Goal: Find specific page/section: Find specific page/section

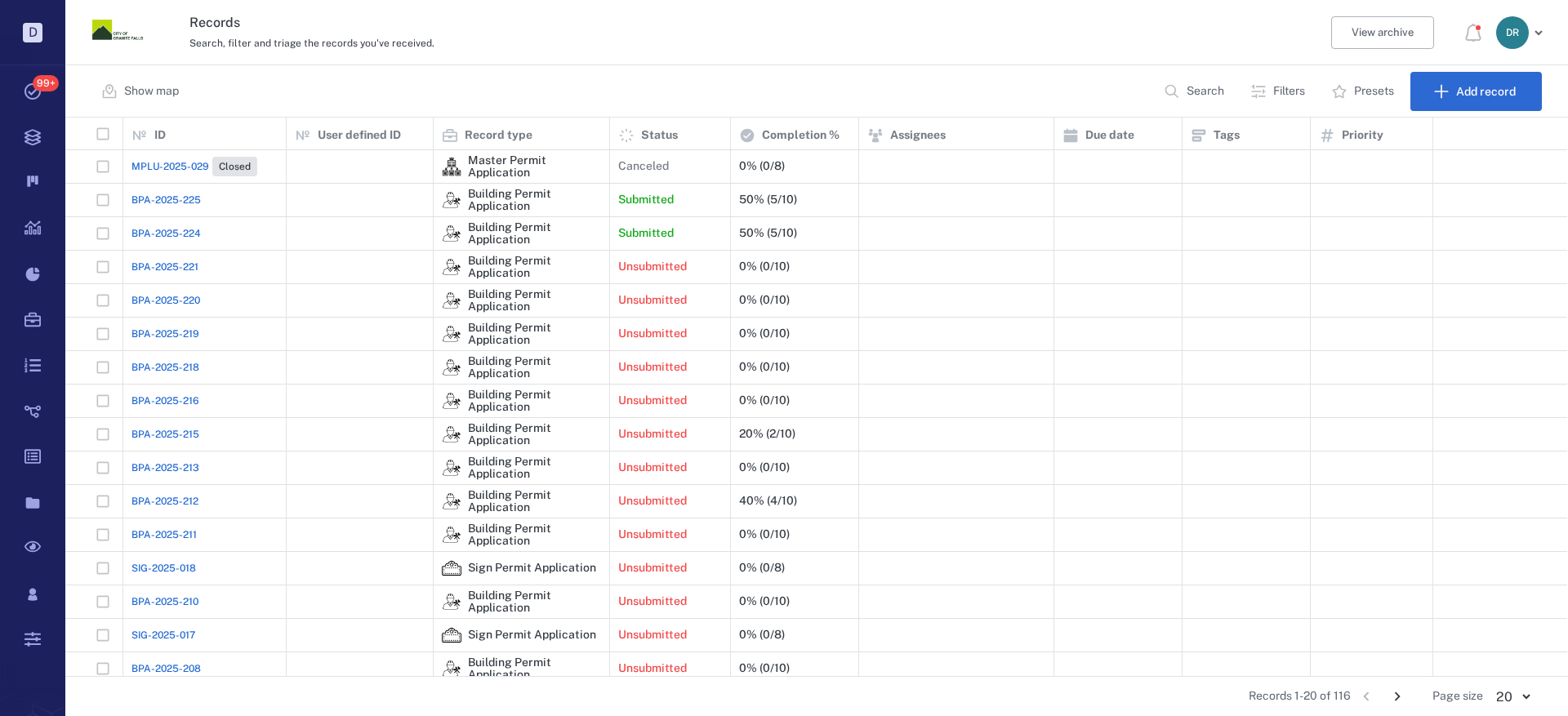
scroll to position [546, 1490]
click at [178, 228] on span "BPA-2025-224" at bounding box center [166, 234] width 69 height 15
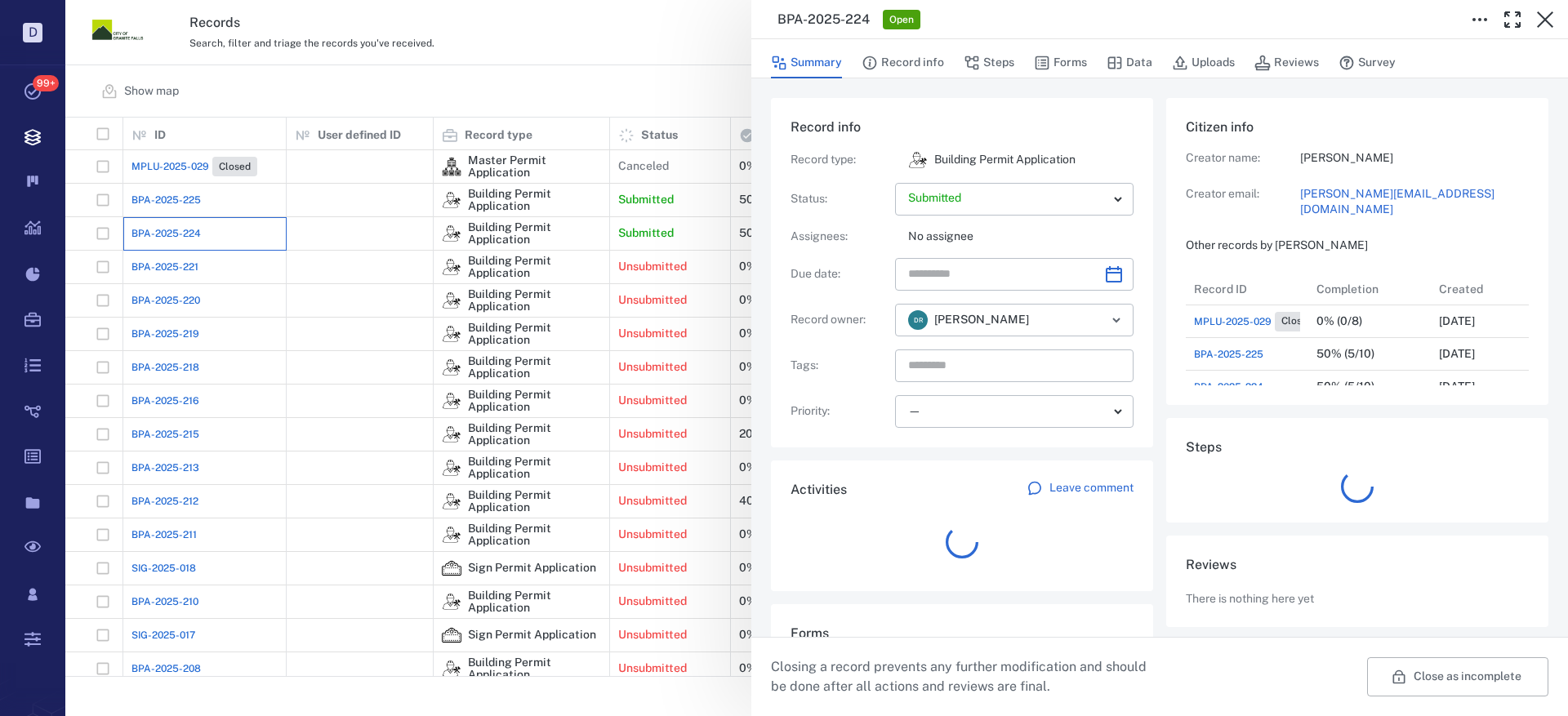
scroll to position [196, 312]
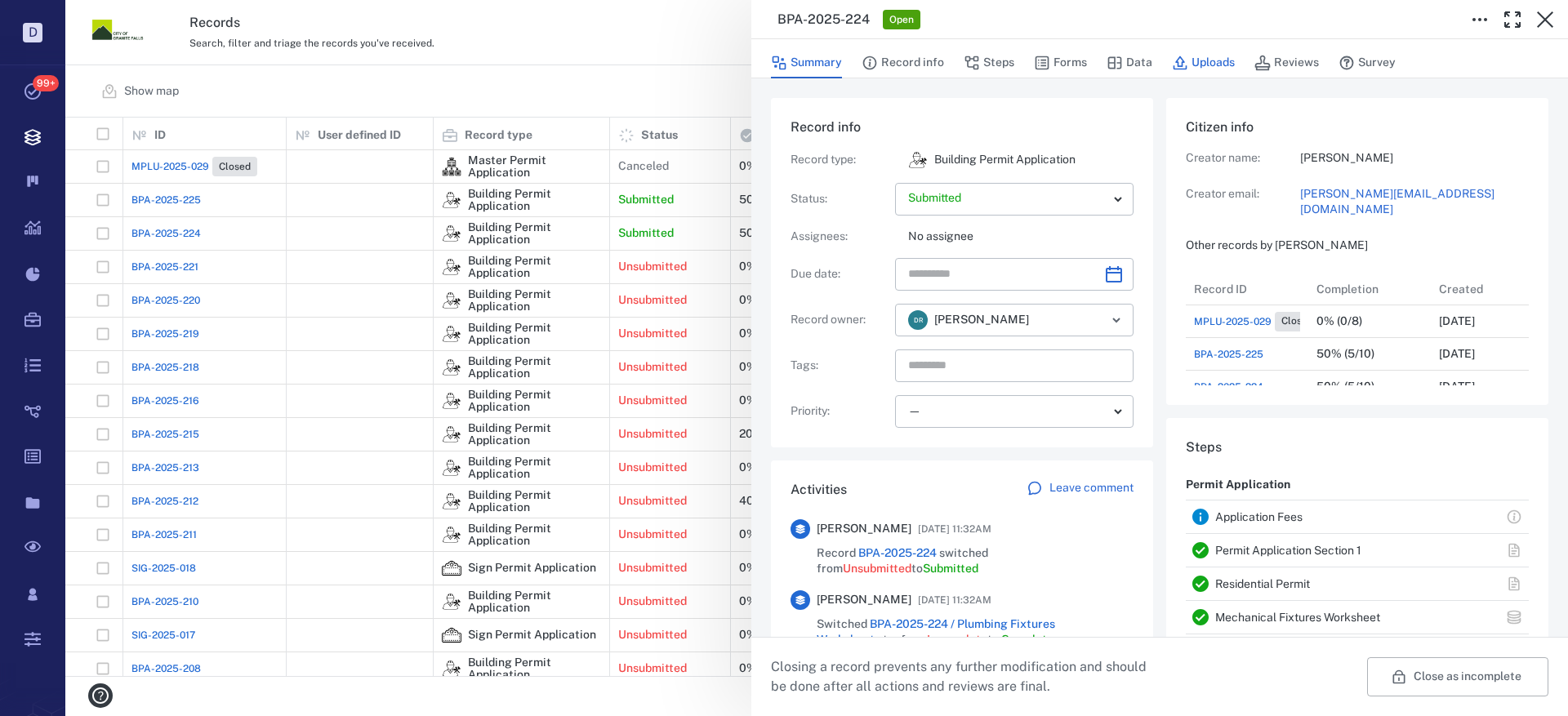
click at [1208, 62] on button "Uploads" at bounding box center [1203, 62] width 62 height 31
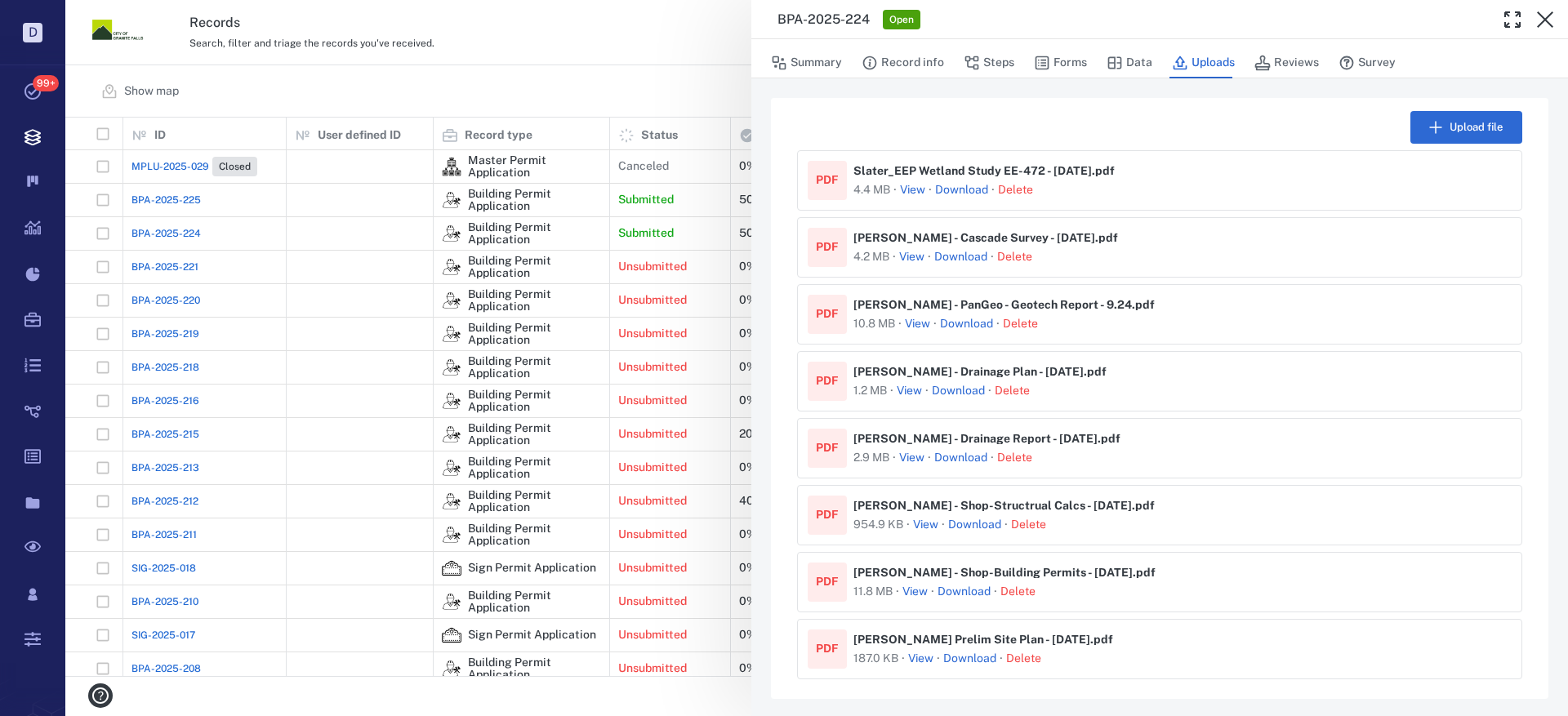
scroll to position [3, 0]
click at [1542, 21] on icon "button" at bounding box center [1545, 20] width 20 height 20
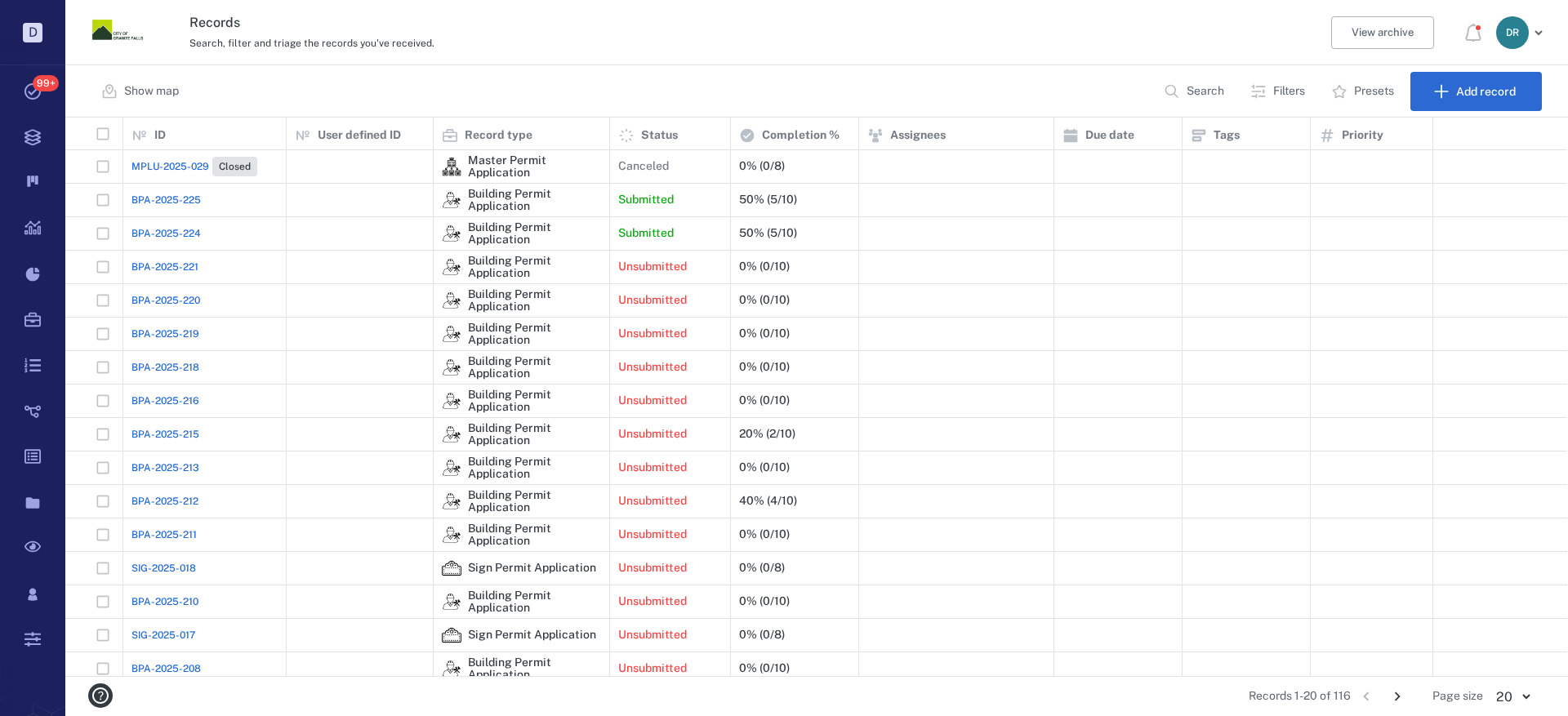
click at [187, 199] on span "BPA-2025-225" at bounding box center [166, 200] width 69 height 15
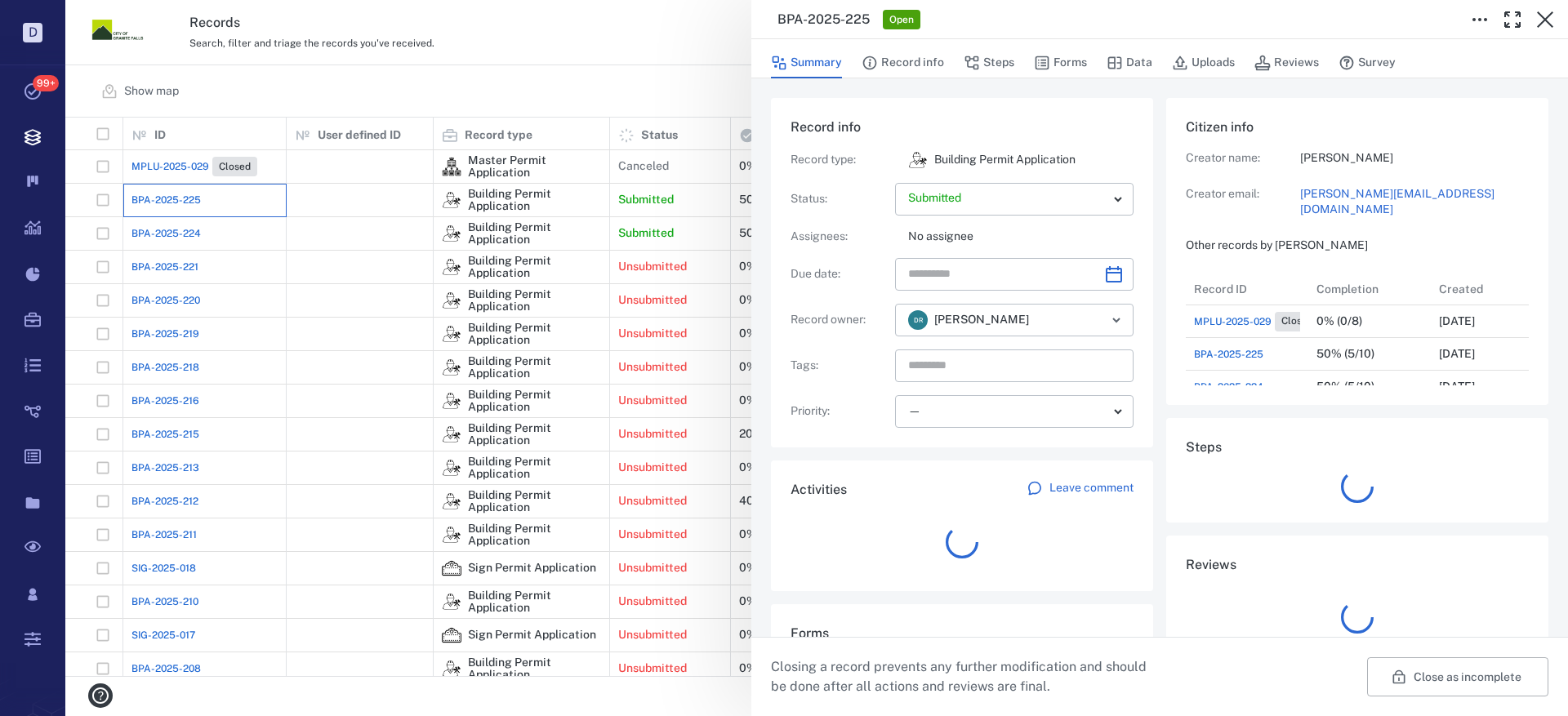
scroll to position [196, 312]
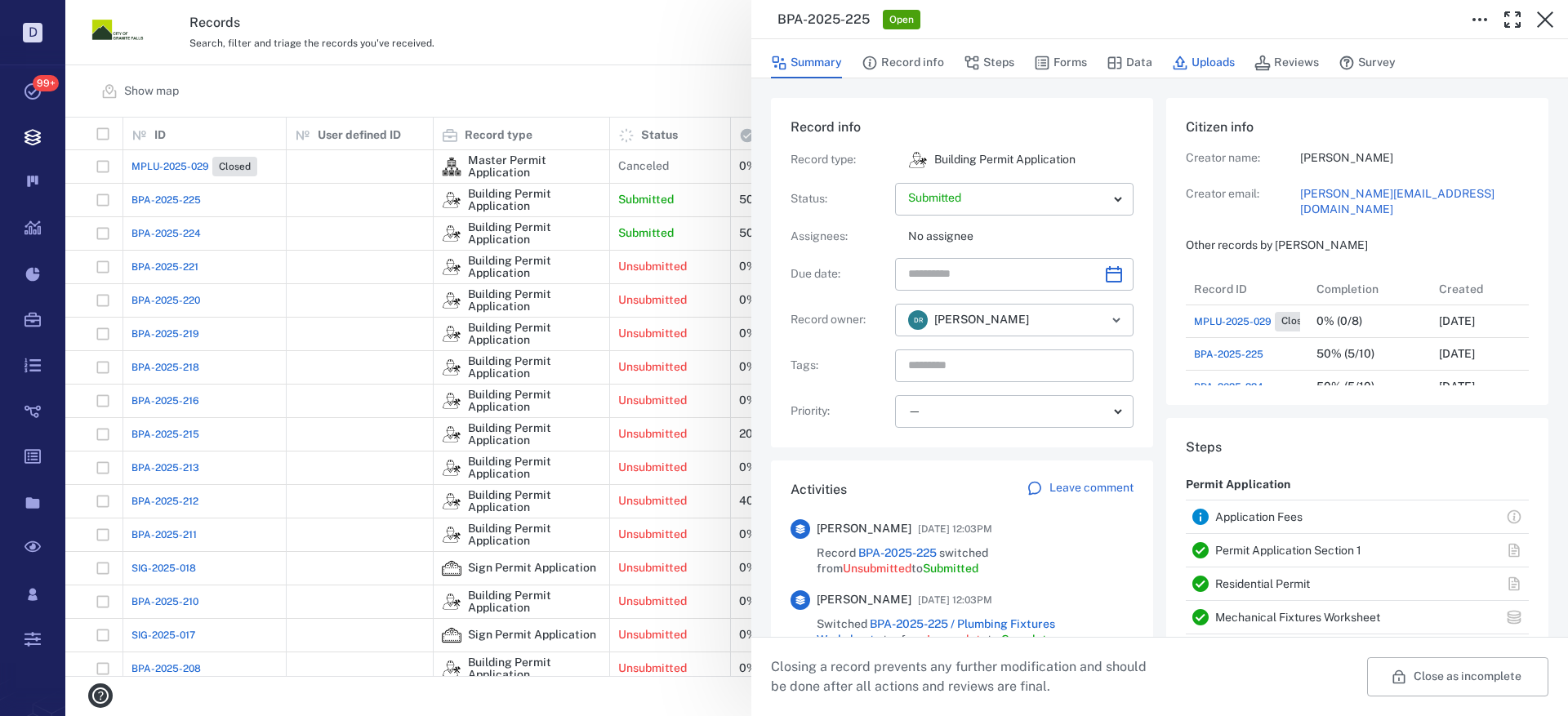
click at [1182, 62] on icon "button" at bounding box center [1180, 63] width 17 height 17
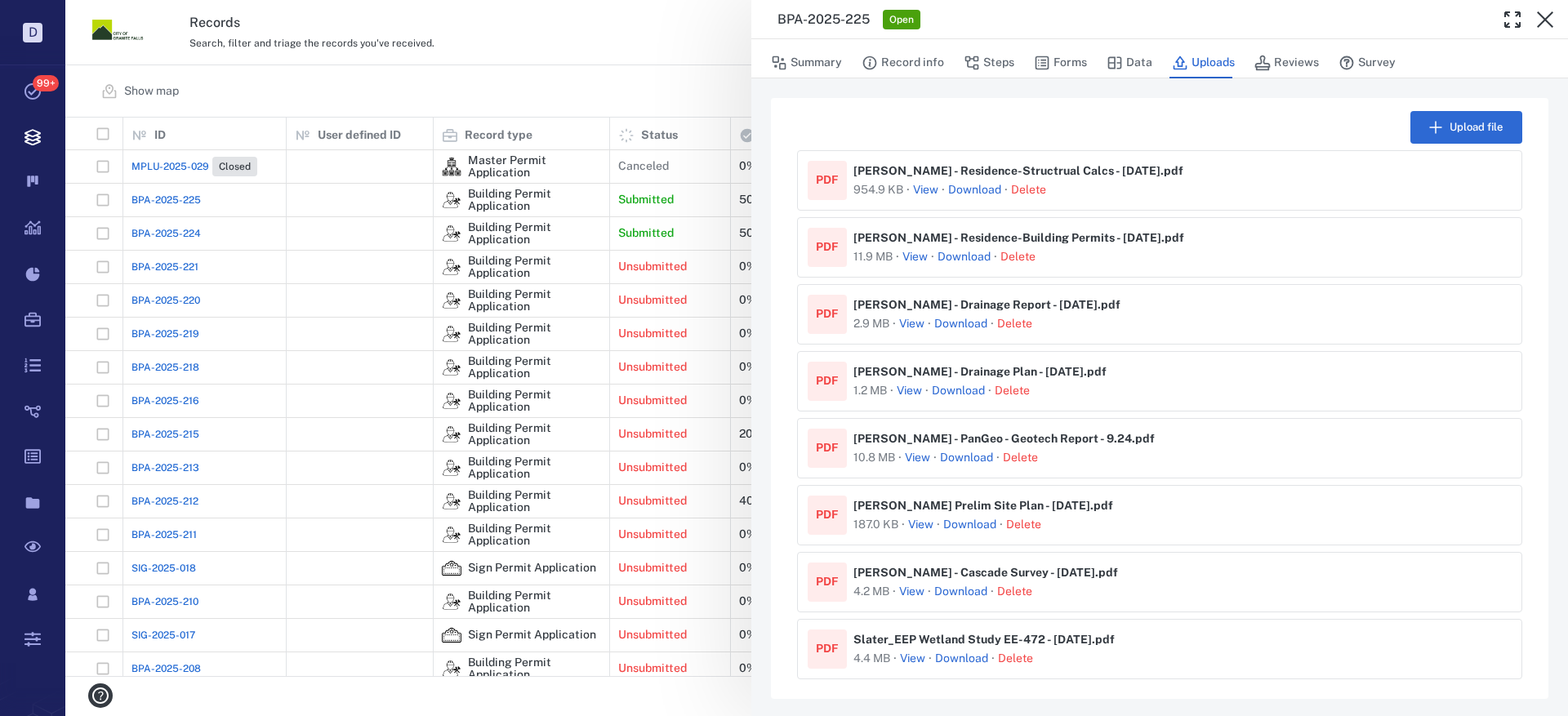
scroll to position [3, 0]
click at [996, 60] on button "Steps" at bounding box center [989, 62] width 50 height 31
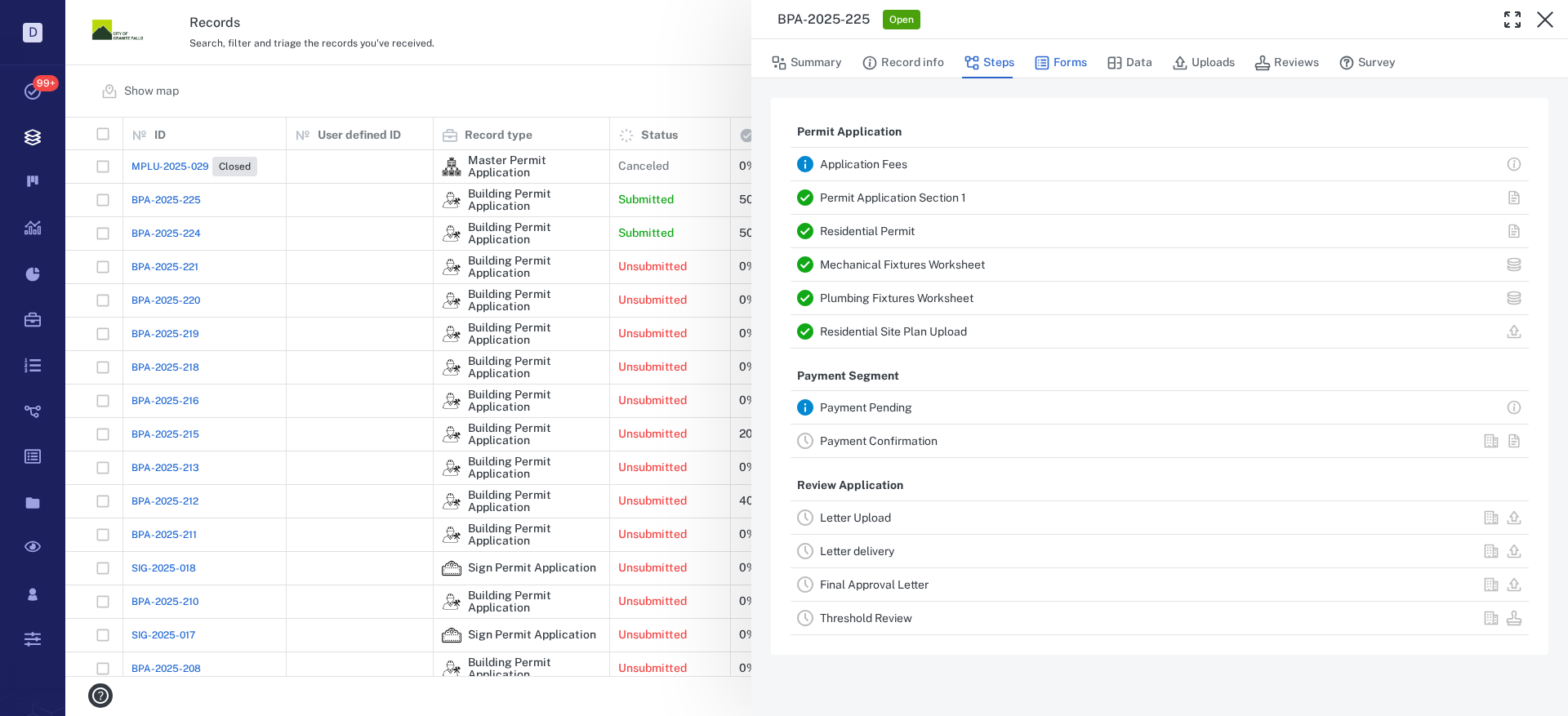
click at [1062, 56] on button "Forms" at bounding box center [1060, 62] width 53 height 31
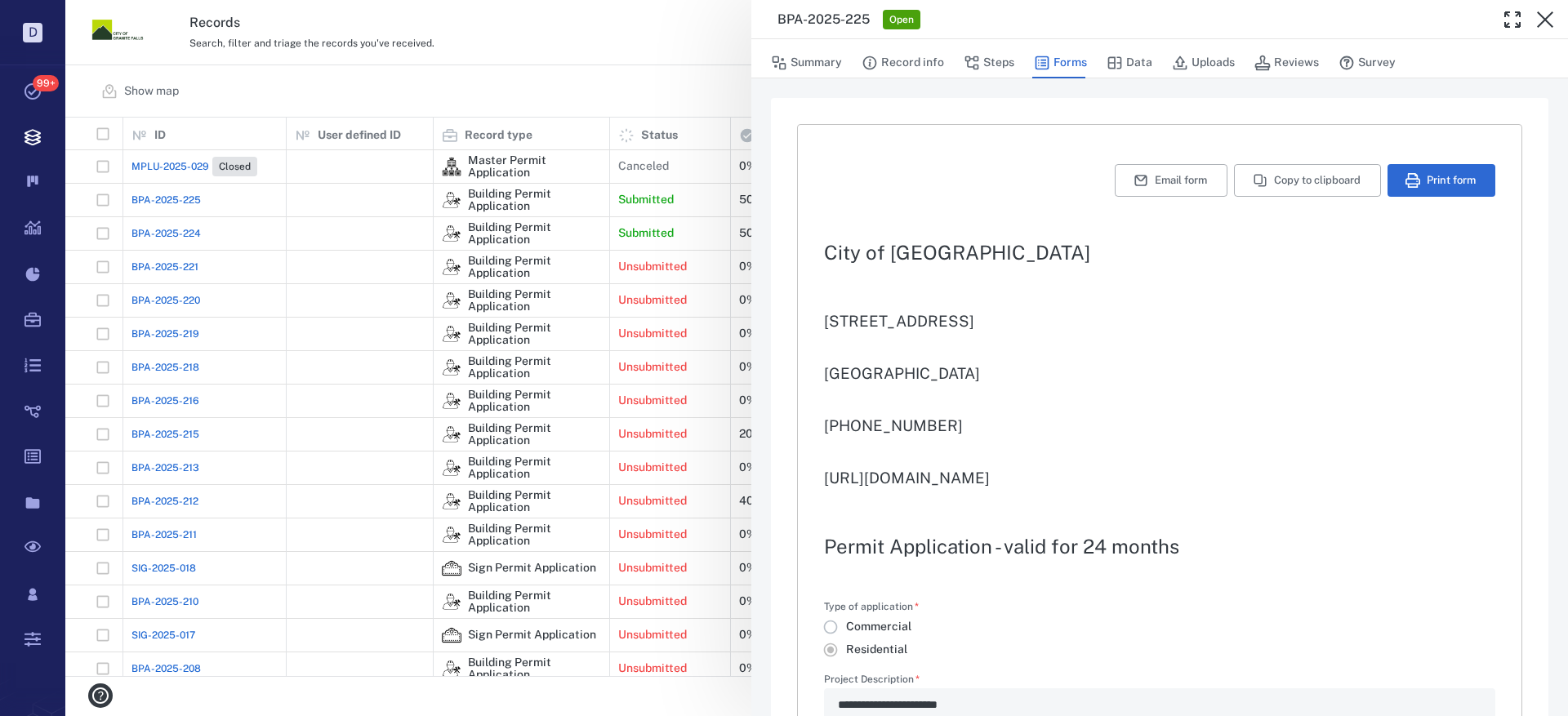
type input "**********"
type textarea "*"
click at [1428, 179] on button "Print form" at bounding box center [1441, 180] width 108 height 33
drag, startPoint x: 1543, startPoint y: 14, endPoint x: 1538, endPoint y: 0, distance: 14.9
click at [1543, 14] on icon "button" at bounding box center [1545, 20] width 20 height 20
